Goal: Find specific page/section: Find specific page/section

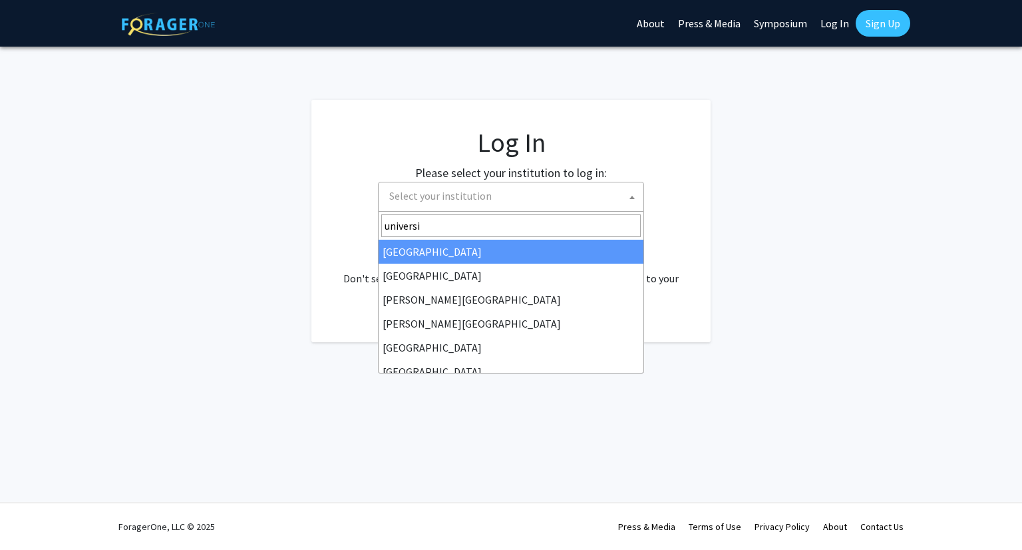
select select
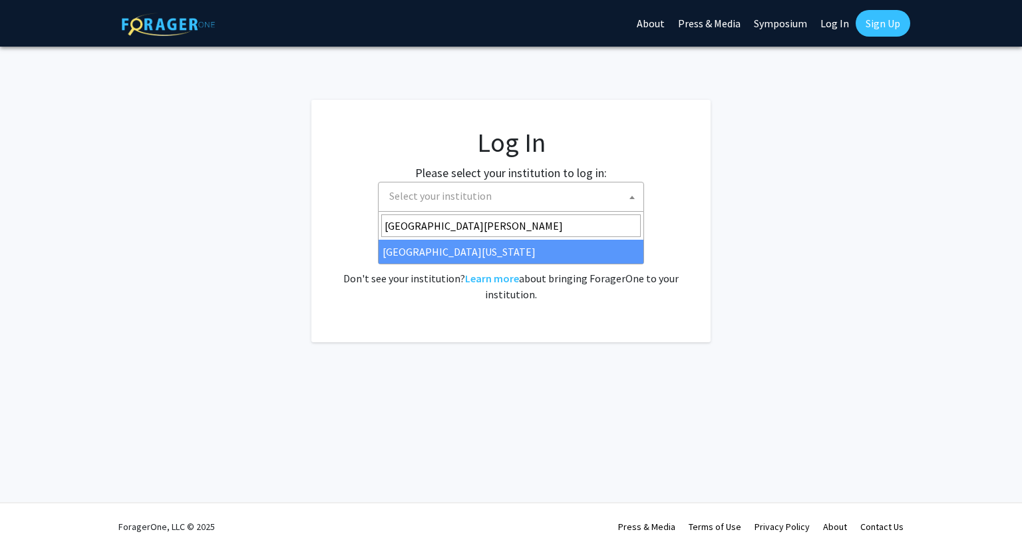
type input "university of mary"
select select "31"
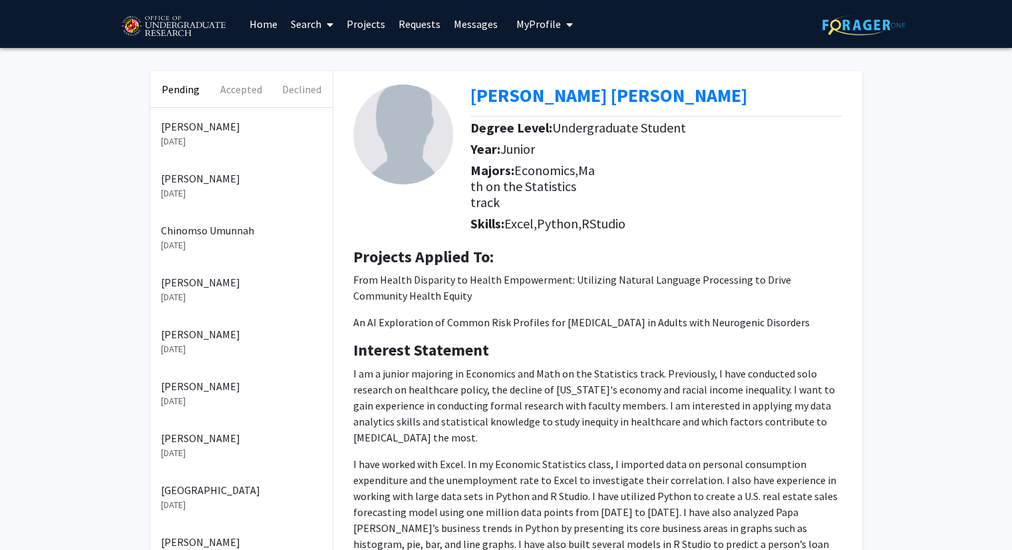
click at [200, 540] on p "[PERSON_NAME]" at bounding box center [241, 542] width 161 height 16
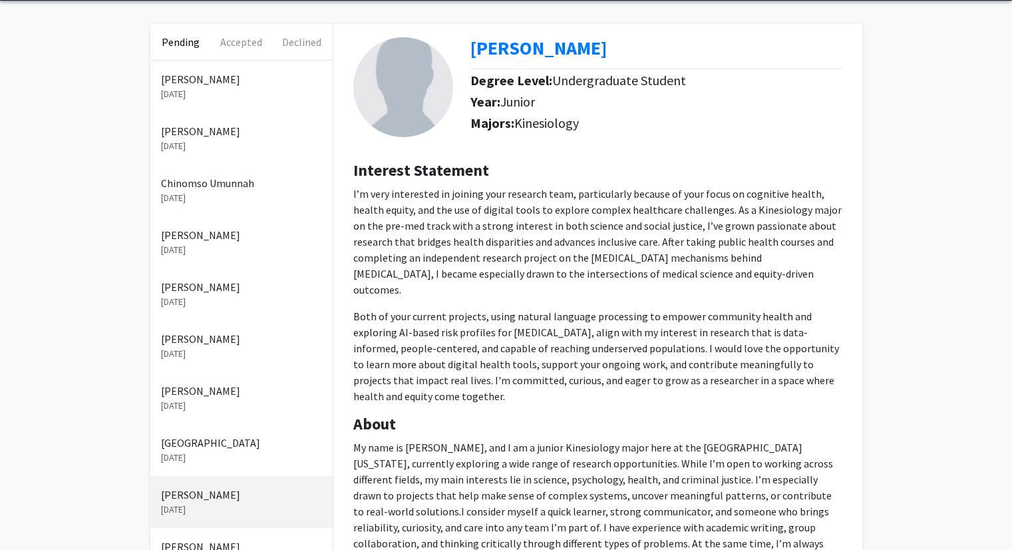
scroll to position [252, 0]
